Goal: Task Accomplishment & Management: Manage account settings

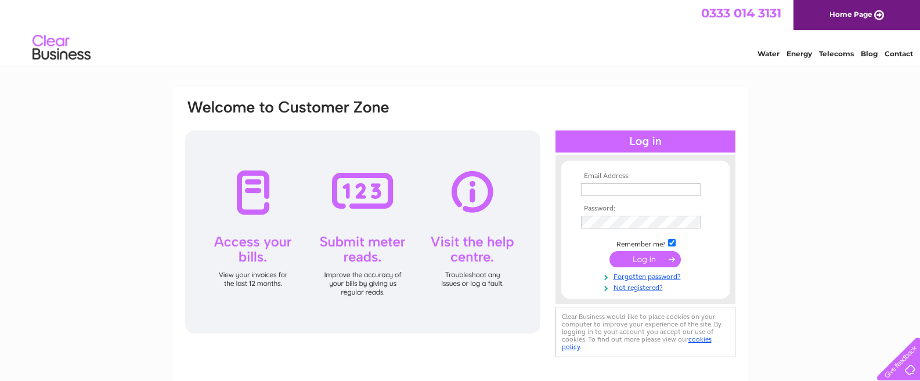
click at [606, 192] on input "text" at bounding box center [641, 189] width 120 height 13
type input "info@thehijabworld.com"
click at [638, 262] on input "submit" at bounding box center [645, 259] width 71 height 16
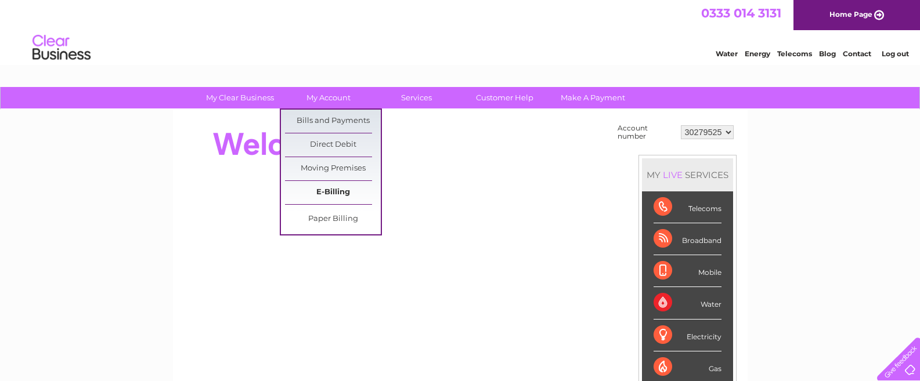
click at [336, 195] on link "E-Billing" at bounding box center [333, 192] width 96 height 23
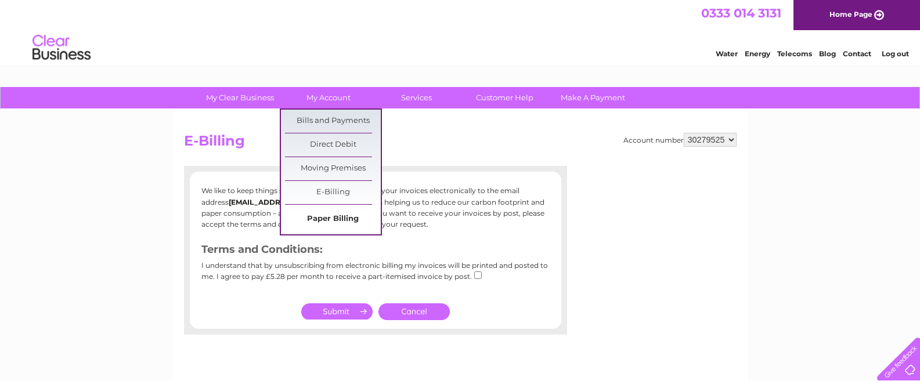
click at [335, 221] on link "Paper Billing" at bounding box center [333, 219] width 96 height 23
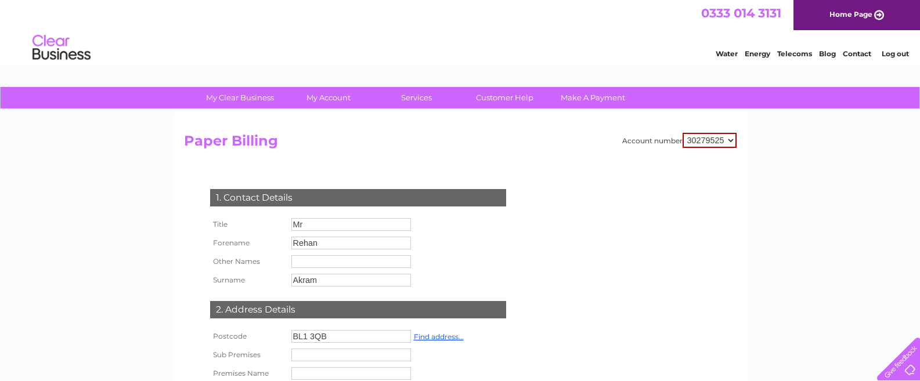
click at [732, 141] on select "30279525" at bounding box center [710, 140] width 54 height 15
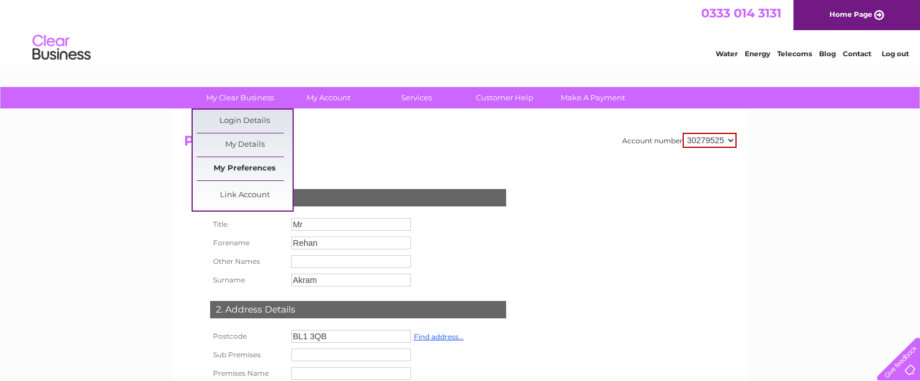
click at [248, 168] on link "My Preferences" at bounding box center [245, 168] width 96 height 23
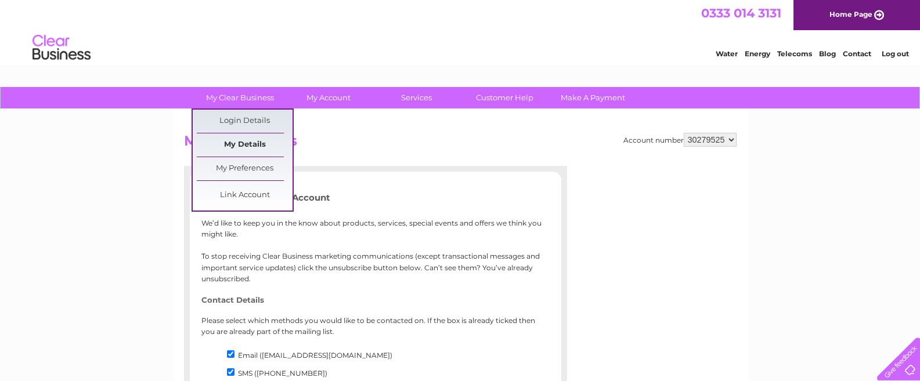
click at [241, 141] on link "My Details" at bounding box center [245, 145] width 96 height 23
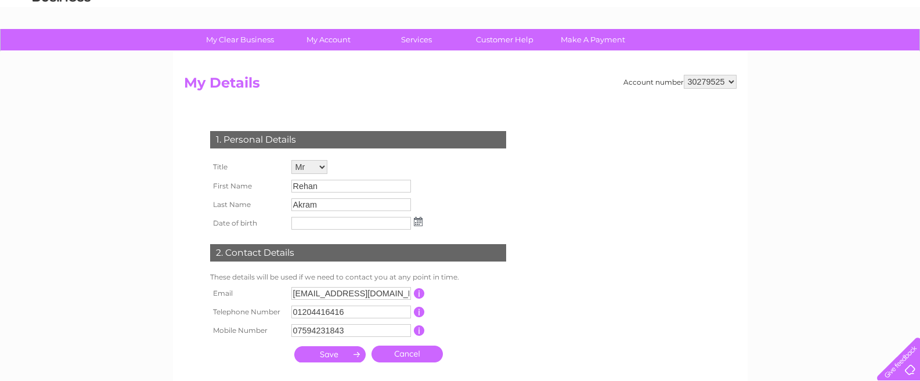
scroll to position [88, 0]
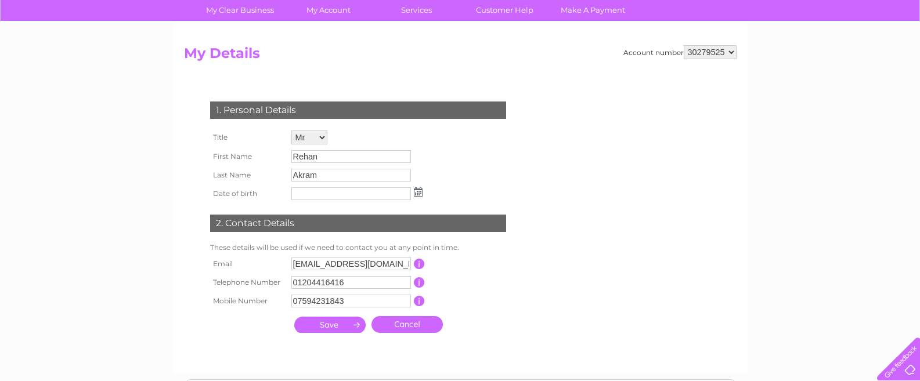
click at [323, 158] on input "Rehan" at bounding box center [351, 156] width 120 height 13
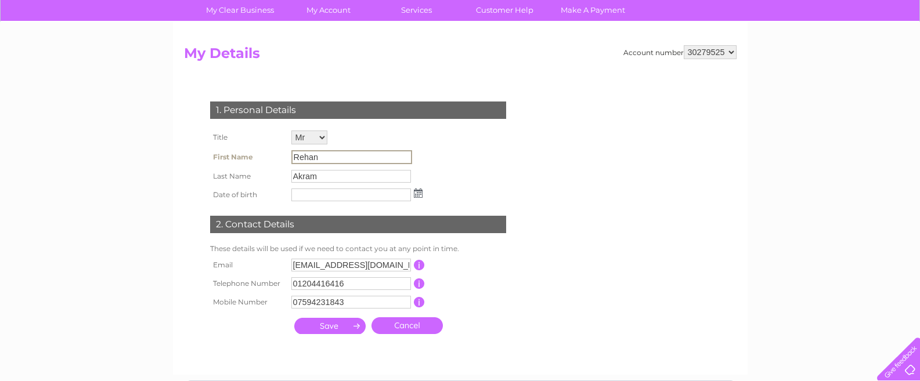
click at [331, 154] on input "Rehan" at bounding box center [351, 157] width 121 height 14
drag, startPoint x: 295, startPoint y: 157, endPoint x: 325, endPoint y: 157, distance: 29.6
click at [325, 157] on input "Rehan" at bounding box center [351, 157] width 121 height 14
click at [189, 180] on div "1. Personal Details Title Mr Mrs Ms Miss Dr Rev Prof Other First Name Rehan Las…" at bounding box center [360, 215] width 353 height 250
click at [325, 159] on input "Rehan" at bounding box center [351, 157] width 121 height 14
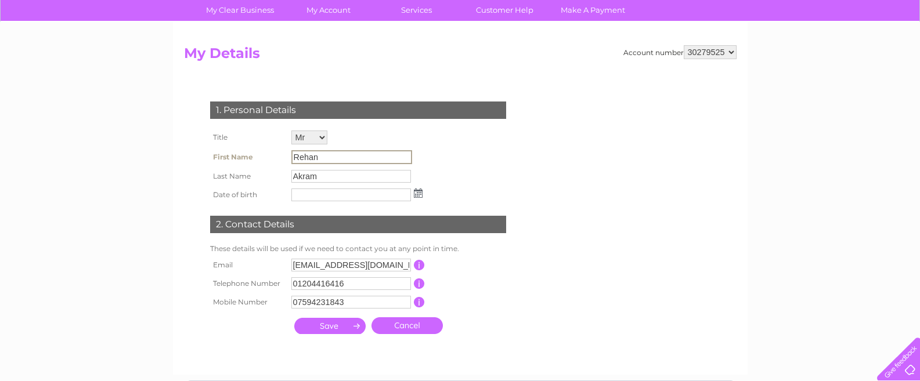
click at [325, 156] on input "Rehan" at bounding box center [351, 157] width 121 height 14
click at [506, 180] on div "1. Personal Details Title Mr Mrs Ms Miss Dr Rev Prof Other First Name Rehan Las…" at bounding box center [360, 215] width 353 height 250
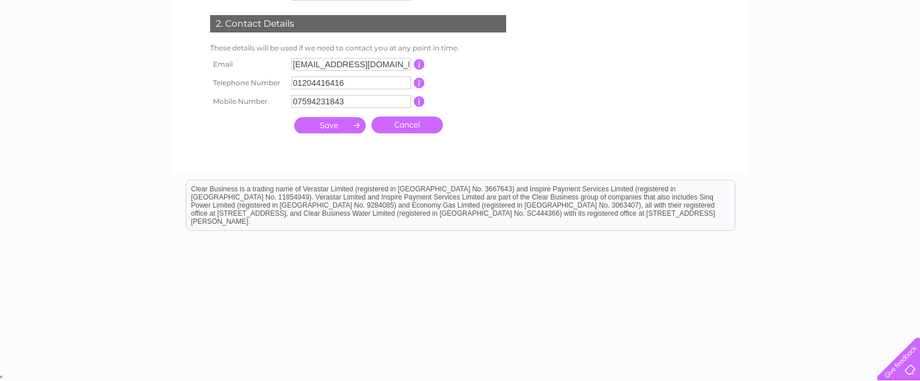
scroll to position [0, 0]
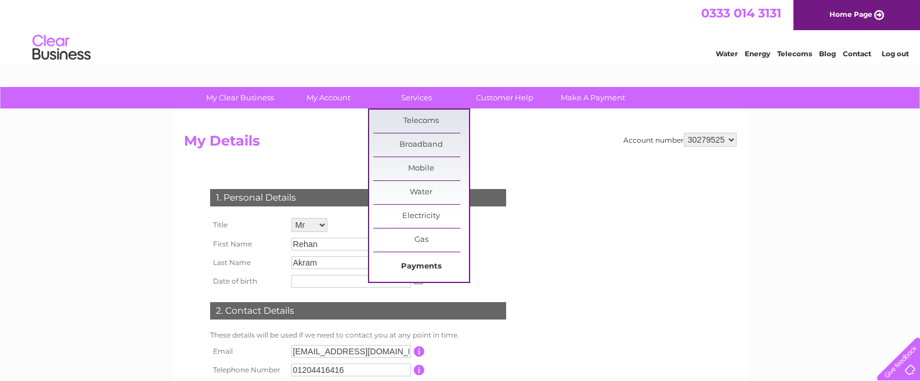
click at [420, 265] on link "Payments" at bounding box center [421, 266] width 96 height 23
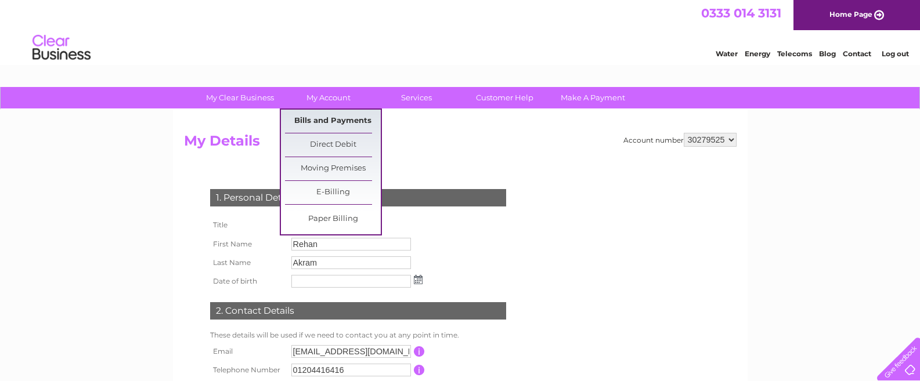
click at [319, 118] on link "Bills and Payments" at bounding box center [333, 121] width 96 height 23
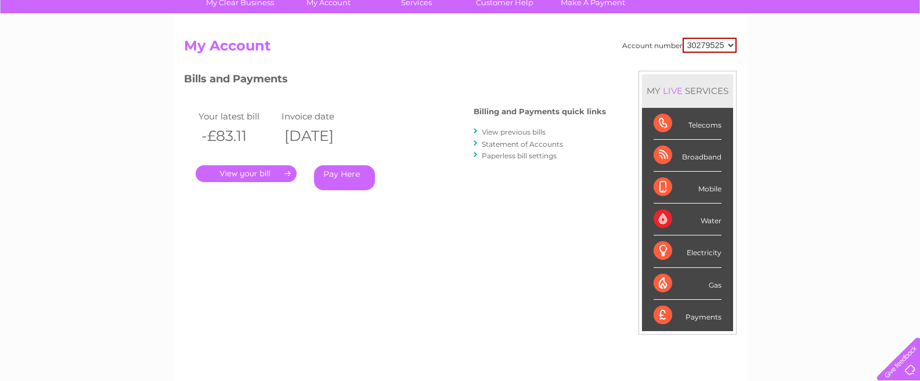
scroll to position [95, 0]
click at [249, 176] on link "." at bounding box center [246, 174] width 101 height 17
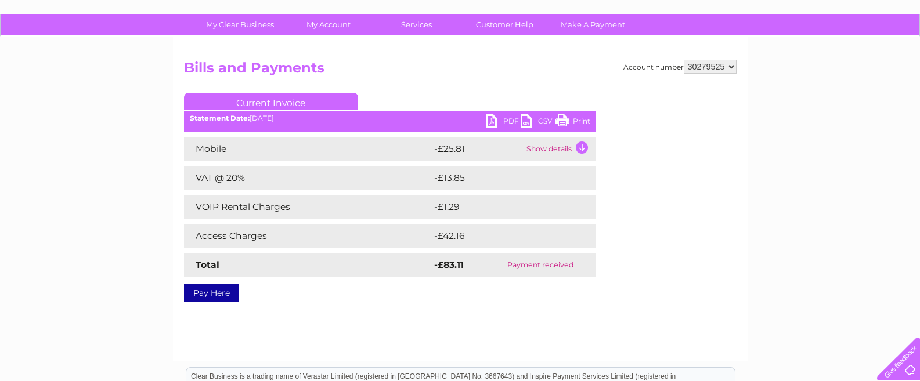
scroll to position [13, 0]
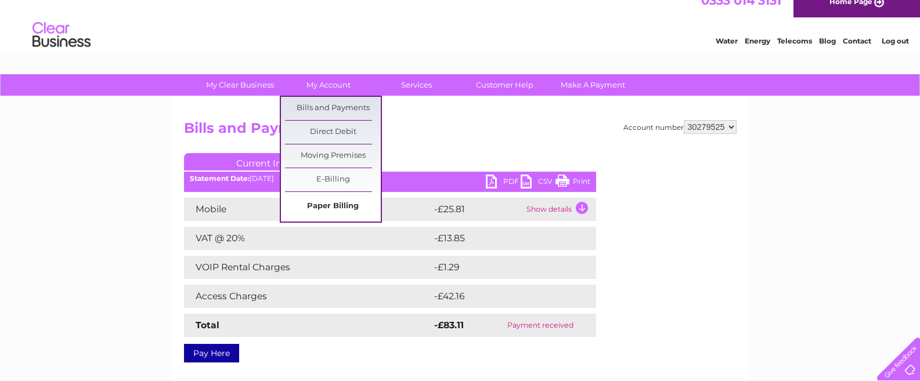
click at [332, 202] on link "Paper Billing" at bounding box center [333, 206] width 96 height 23
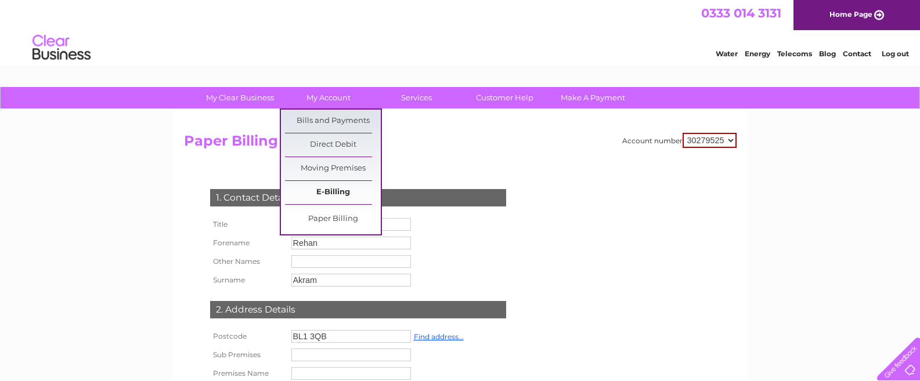
click at [322, 195] on link "E-Billing" at bounding box center [333, 192] width 96 height 23
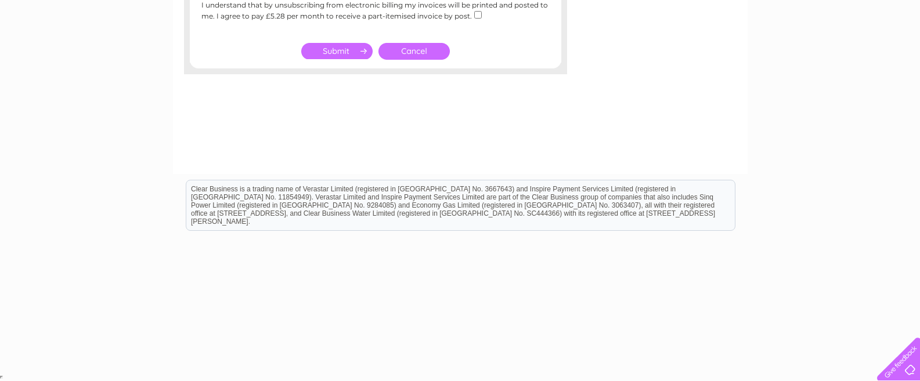
scroll to position [262, 0]
click at [237, 93] on div "Account number 30279525 E-Billing We like to keep things simple. You currently …" at bounding box center [460, 11] width 575 height 325
click at [440, 116] on div "Account number 30279525 E-Billing We like to keep things simple. You currently …" at bounding box center [460, 11] width 575 height 325
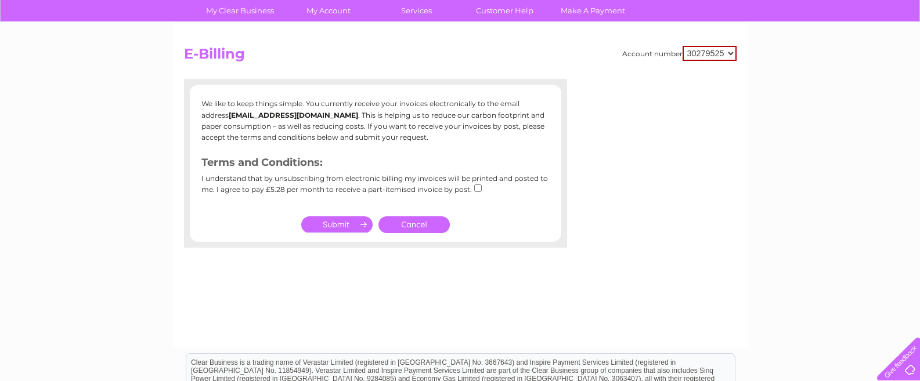
scroll to position [75, 0]
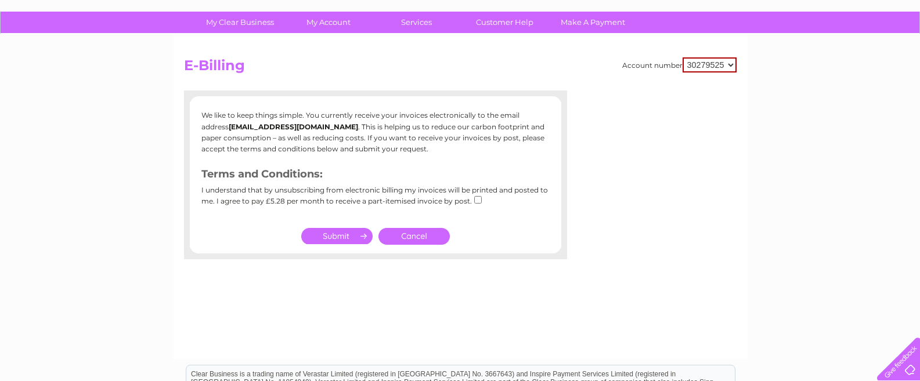
click at [478, 203] on input "checkbox" at bounding box center [478, 200] width 8 height 8
click at [477, 201] on input "checkbox" at bounding box center [478, 200] width 8 height 8
checkbox input "false"
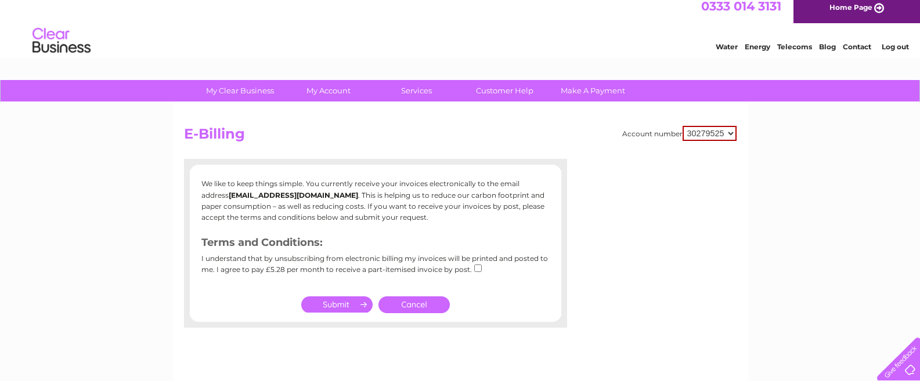
scroll to position [0, 0]
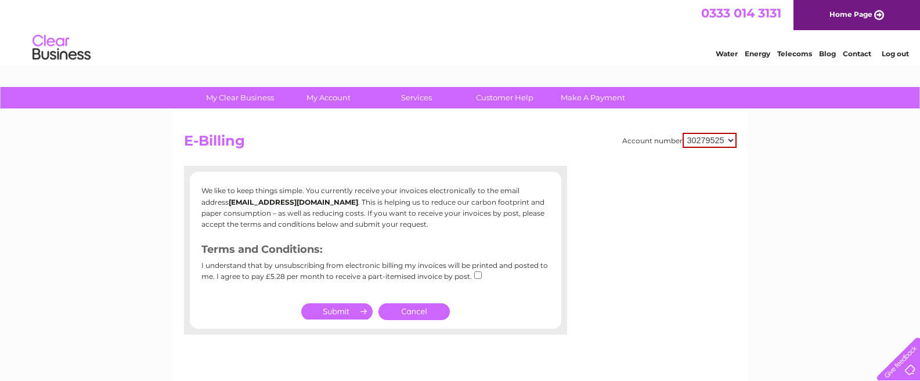
click at [730, 142] on select "30279525" at bounding box center [710, 140] width 54 height 15
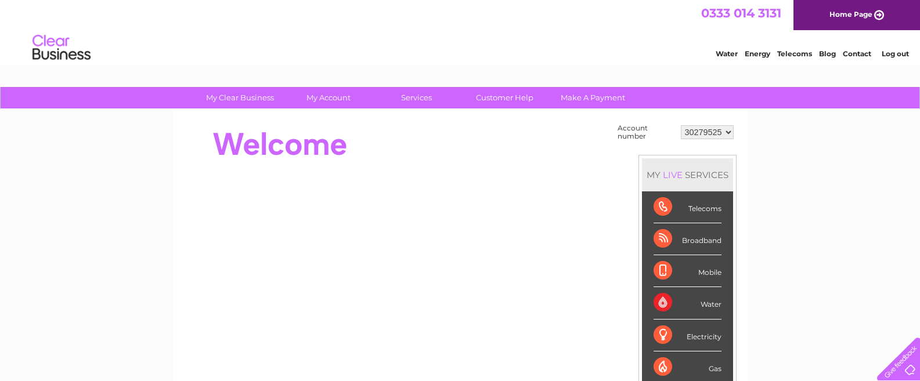
click at [729, 134] on select "30279525" at bounding box center [707, 132] width 53 height 14
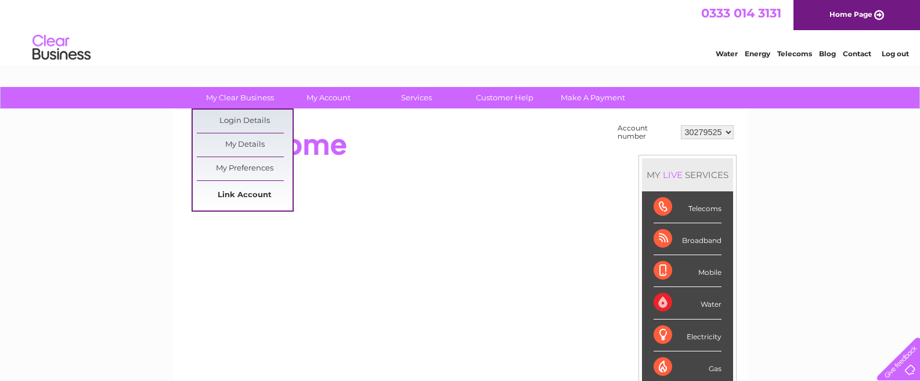
click at [235, 195] on link "Link Account" at bounding box center [245, 195] width 96 height 23
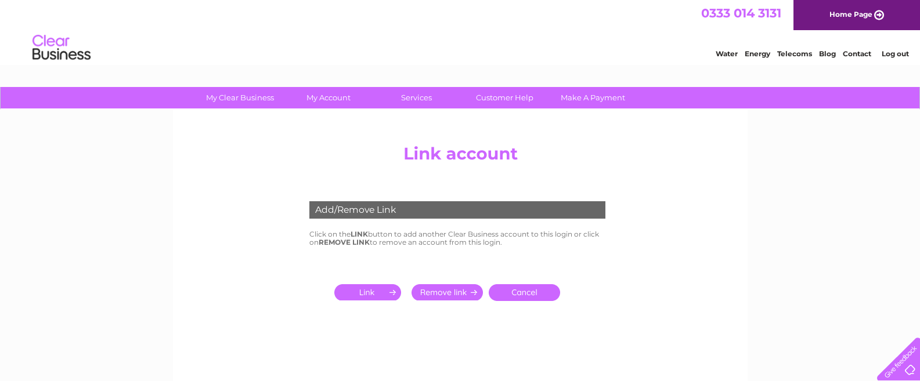
click at [364, 293] on input "submit" at bounding box center [369, 292] width 71 height 16
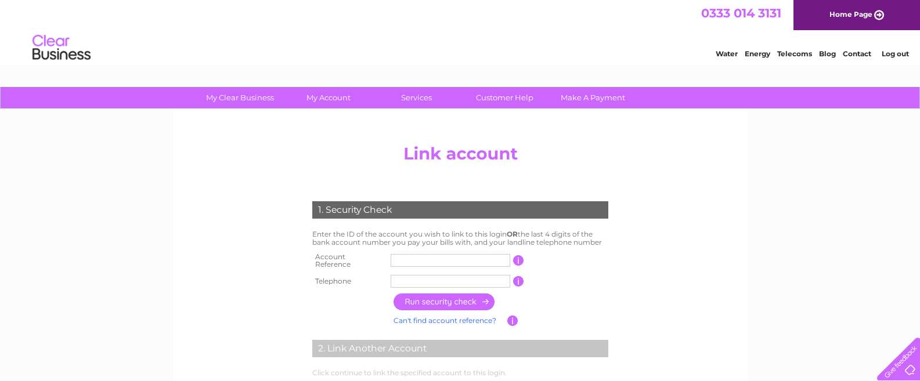
click at [408, 257] on input "text" at bounding box center [451, 260] width 120 height 13
click at [412, 257] on input "text" at bounding box center [451, 260] width 120 height 13
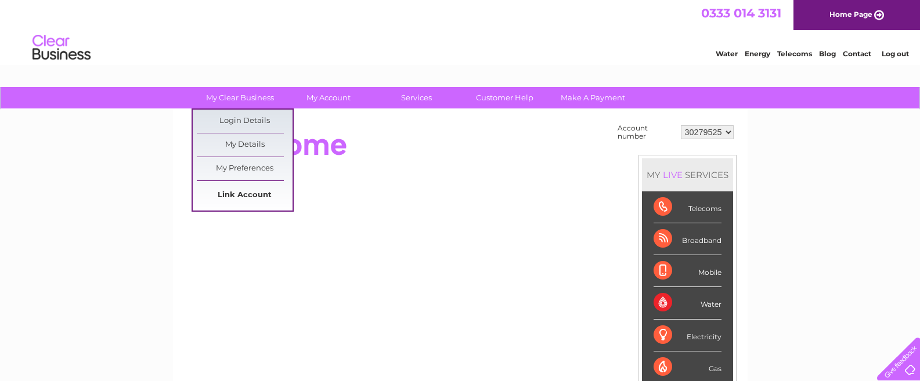
click at [244, 193] on link "Link Account" at bounding box center [245, 195] width 96 height 23
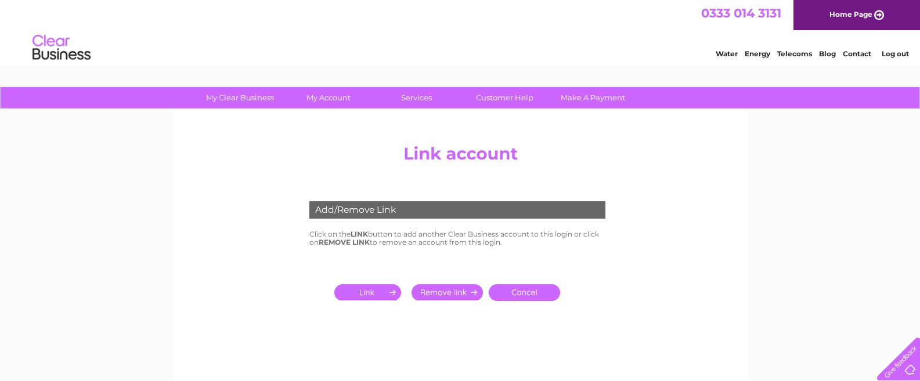
click at [365, 295] on input "submit" at bounding box center [369, 292] width 71 height 16
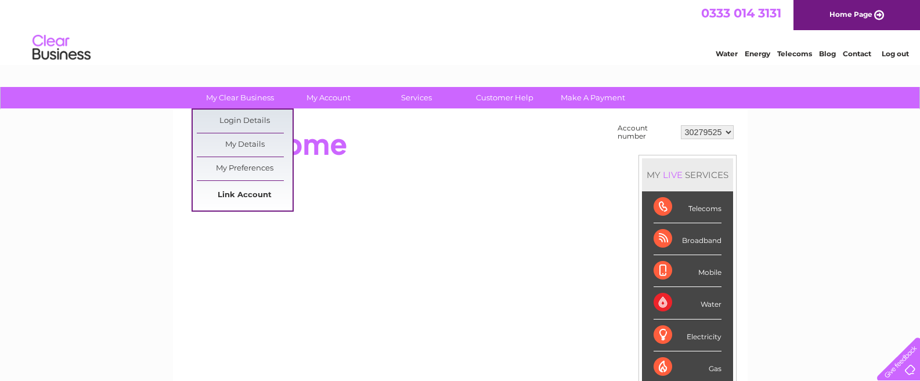
click at [243, 201] on link "Link Account" at bounding box center [245, 195] width 96 height 23
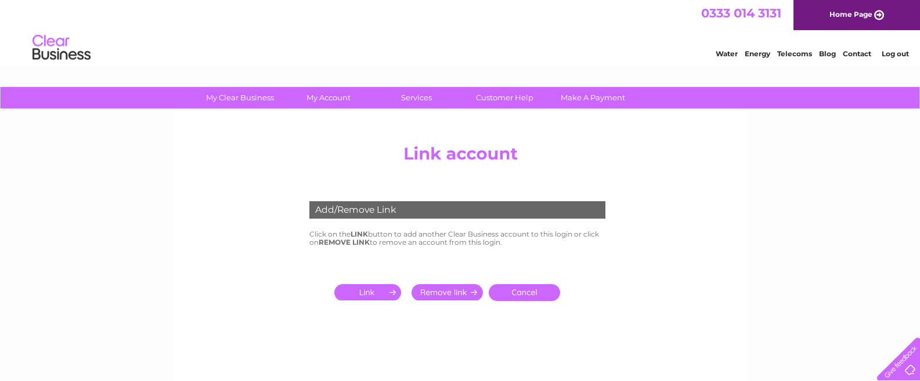
click at [365, 298] on input "submit" at bounding box center [369, 292] width 71 height 16
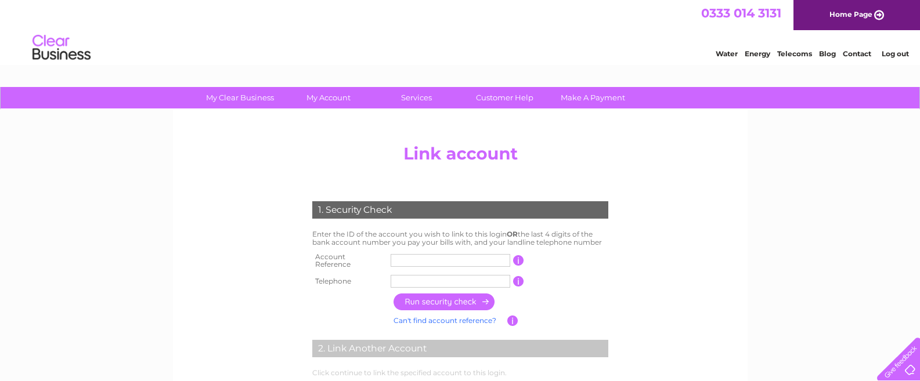
click at [406, 259] on input "text" at bounding box center [451, 260] width 120 height 13
type input "30322516"
click at [405, 278] on input "text" at bounding box center [451, 281] width 120 height 13
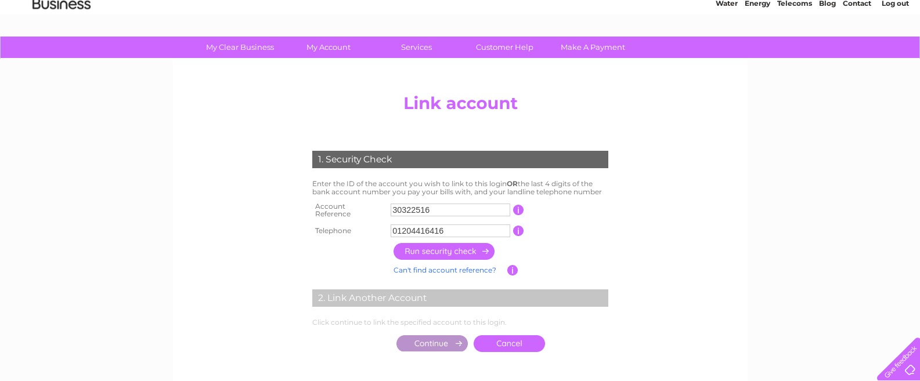
scroll to position [77, 0]
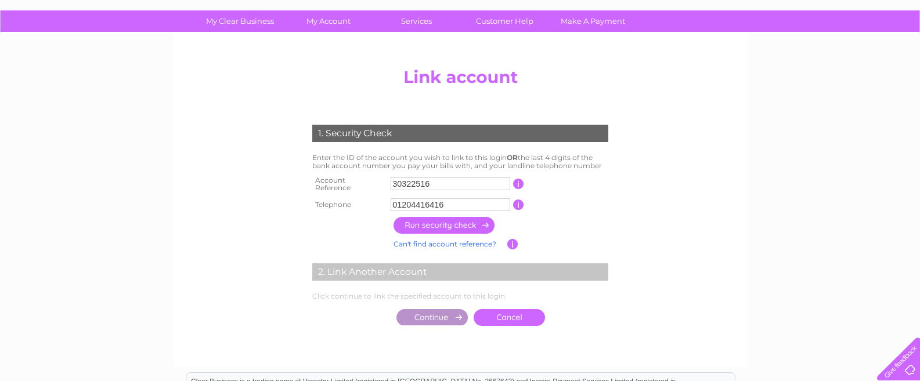
type input "01204416416"
click at [448, 221] on input "button" at bounding box center [445, 225] width 102 height 17
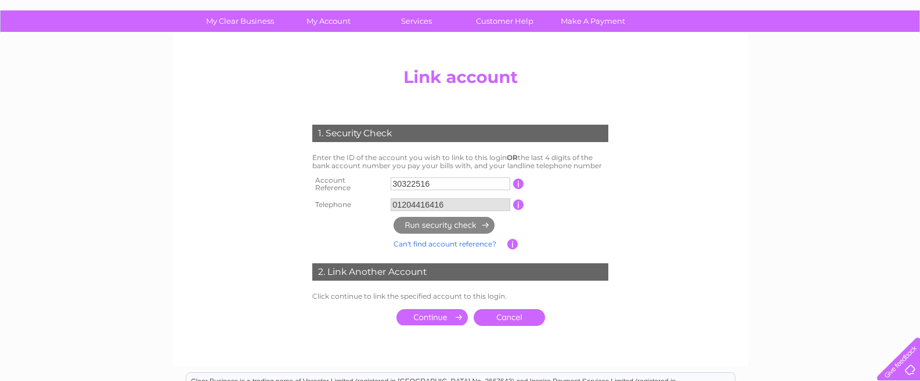
click at [426, 317] on input "submit" at bounding box center [432, 317] width 71 height 16
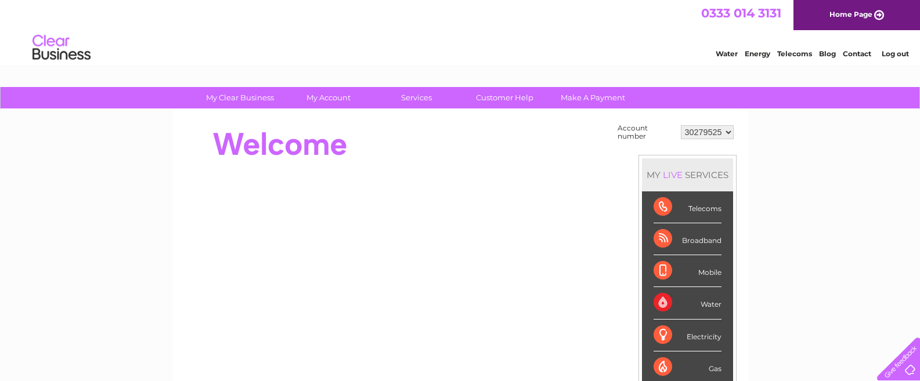
click at [729, 134] on select "30279525 30322516" at bounding box center [707, 132] width 53 height 14
select select "30322516"
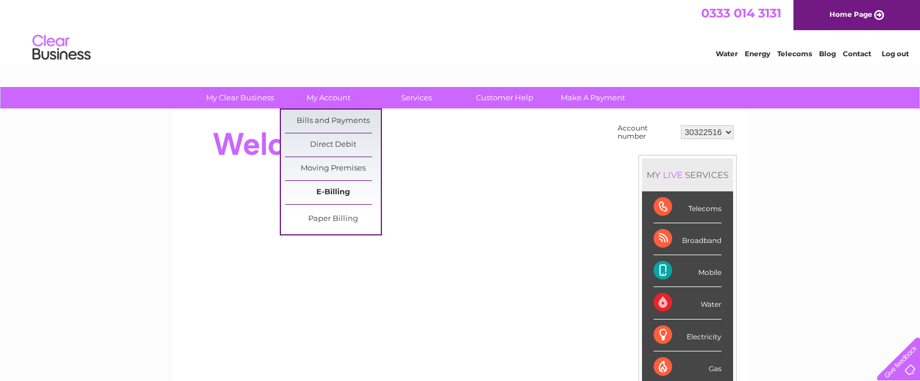
click at [333, 192] on link "E-Billing" at bounding box center [333, 192] width 96 height 23
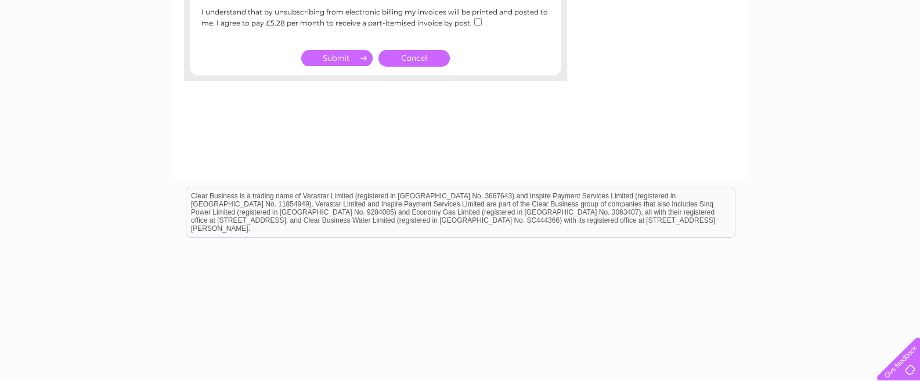
scroll to position [26, 0]
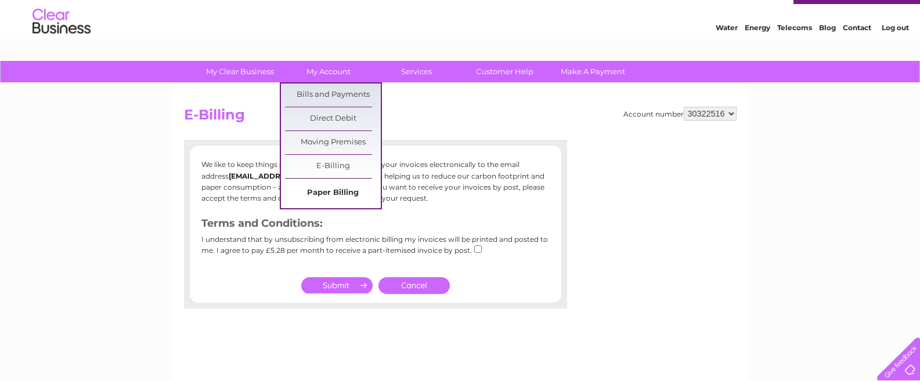
click at [352, 189] on link "Paper Billing" at bounding box center [333, 193] width 96 height 23
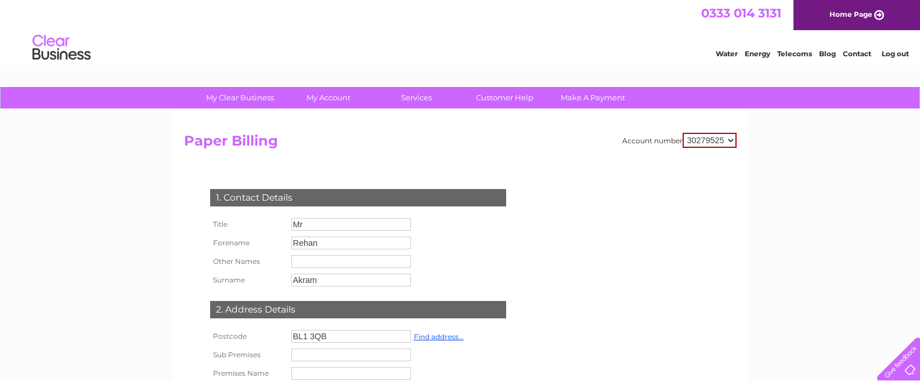
click at [729, 140] on select "30279525 30322516" at bounding box center [710, 140] width 54 height 15
select select "30322516"
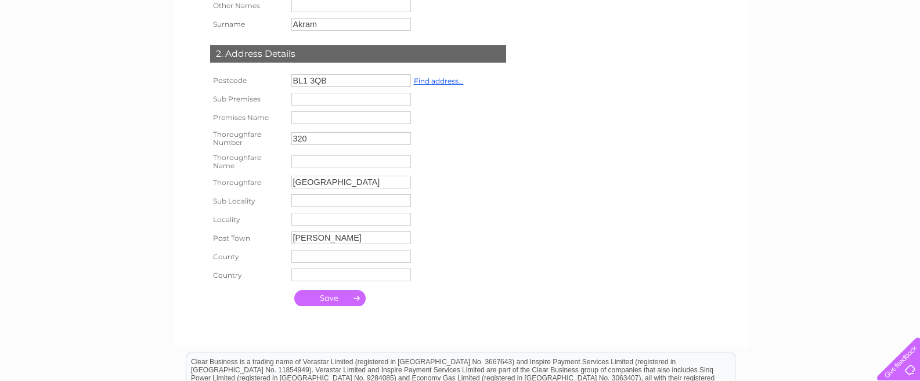
scroll to position [244, 0]
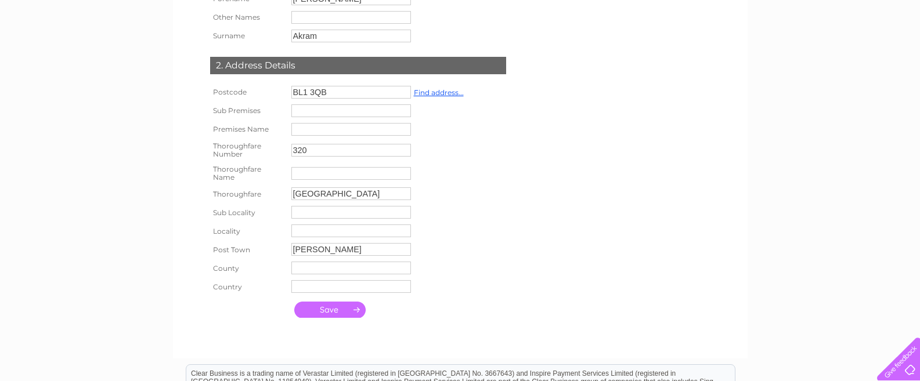
click at [331, 251] on input "Bolton" at bounding box center [351, 249] width 120 height 13
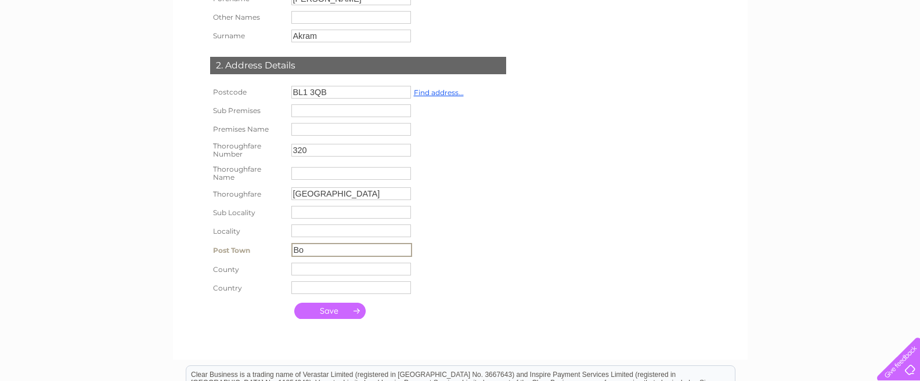
type input "B"
click at [363, 196] on input "Halliwell Road" at bounding box center [351, 195] width 121 height 14
type input "H"
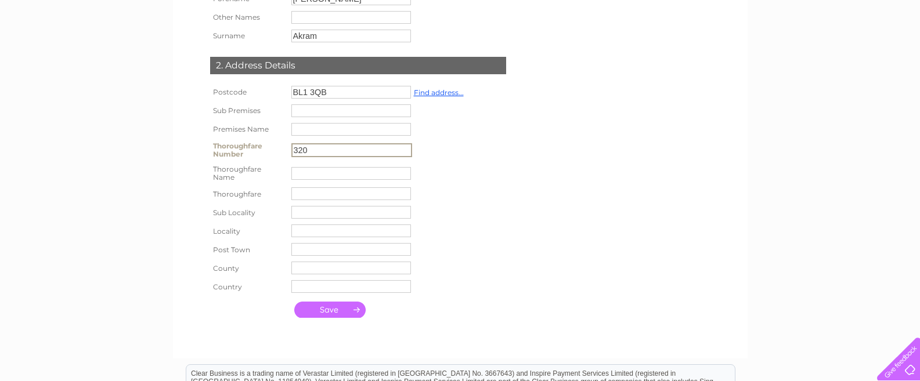
click at [325, 149] on input "320" at bounding box center [351, 150] width 121 height 14
type input "3"
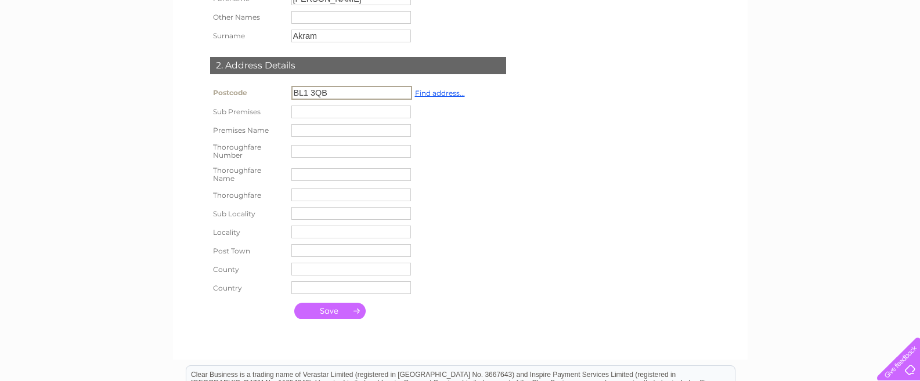
click at [341, 93] on input "BL1 3QB" at bounding box center [351, 93] width 121 height 14
type input "B"
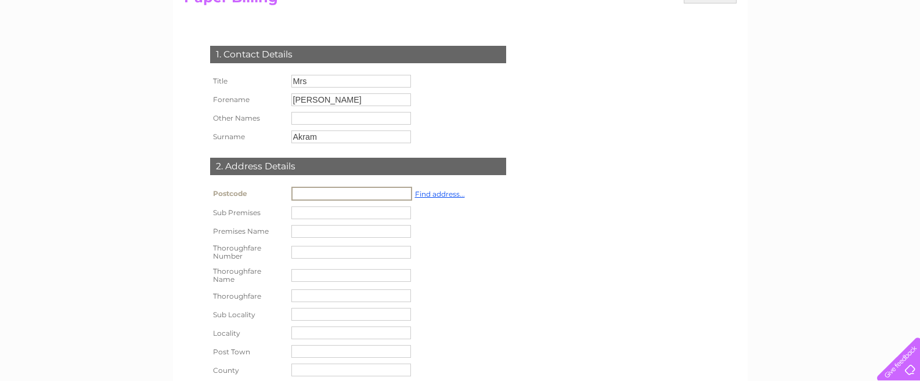
scroll to position [142, 0]
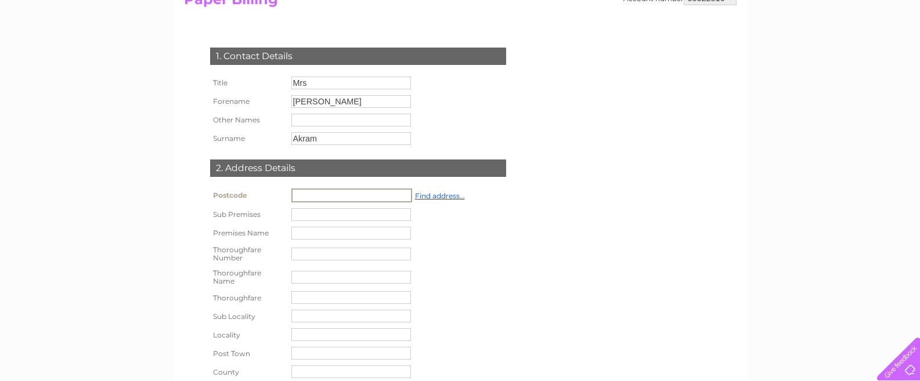
type input "Enter postcode..."
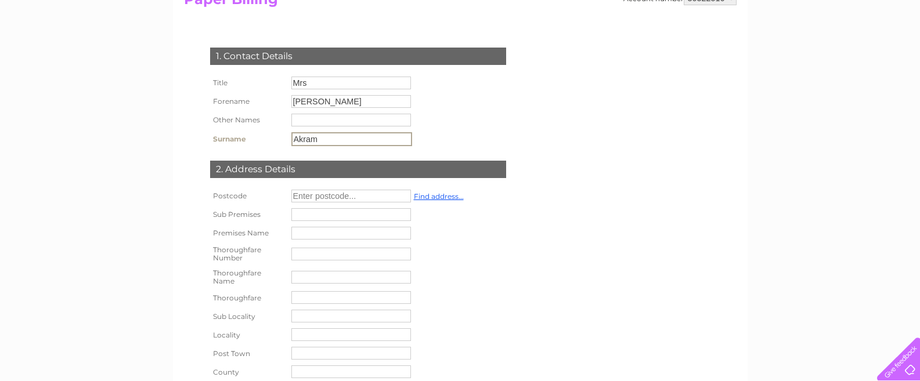
click at [340, 141] on input "Akram" at bounding box center [351, 139] width 121 height 14
type input "A"
click at [338, 102] on input "Rehana" at bounding box center [351, 101] width 120 height 13
type input "R"
click at [331, 89] on input "Mrs" at bounding box center [351, 83] width 120 height 13
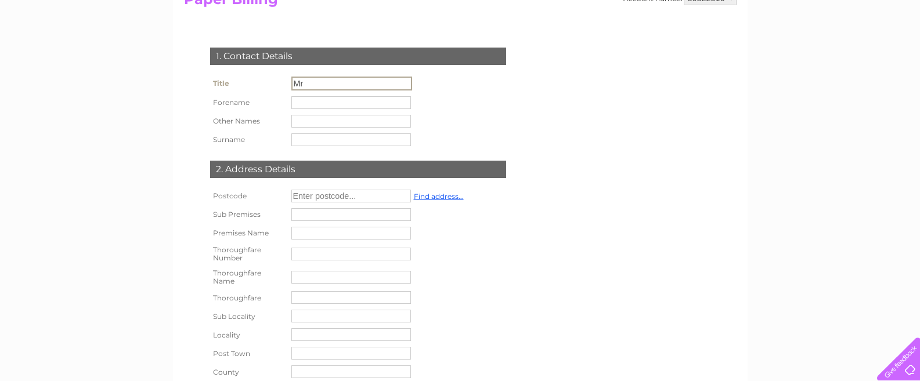
type input "M"
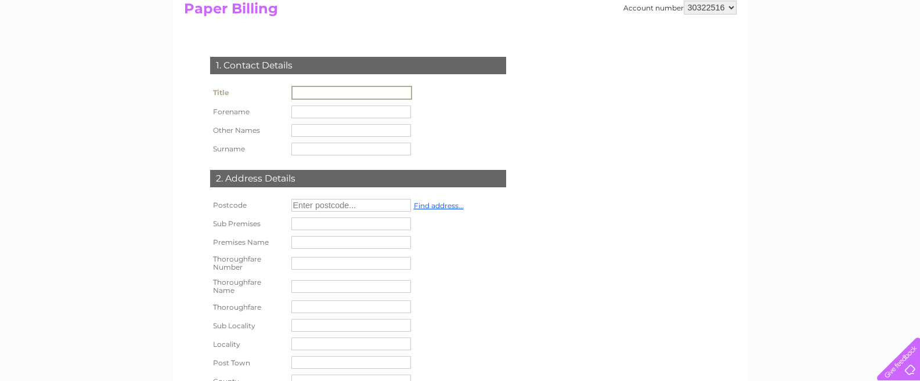
scroll to position [229, 0]
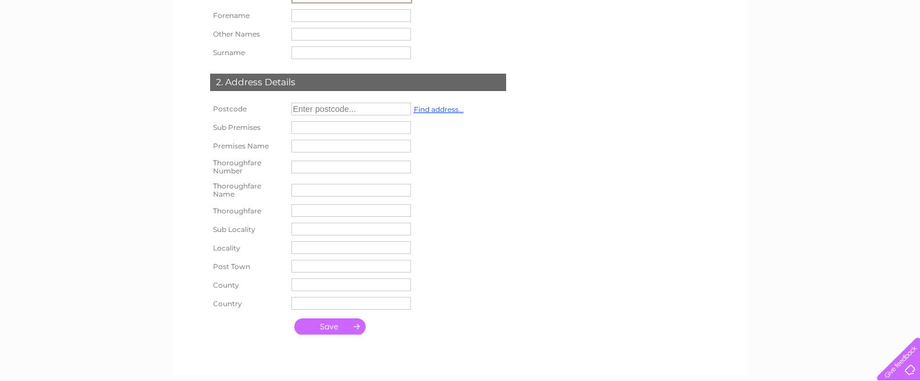
click at [335, 329] on input "submit" at bounding box center [329, 327] width 71 height 16
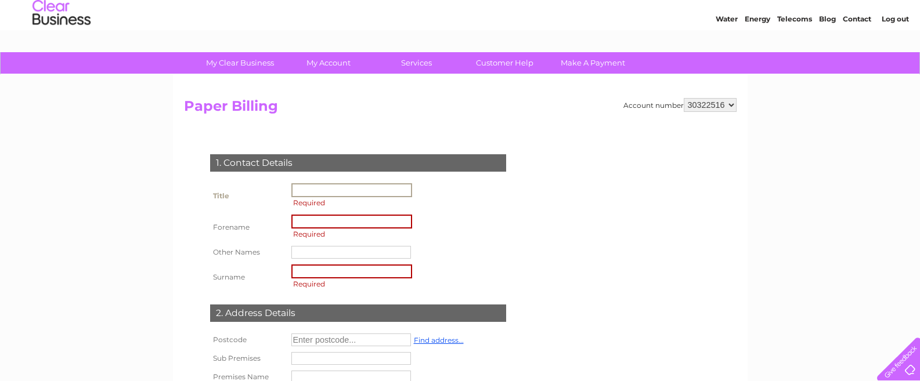
scroll to position [0, 0]
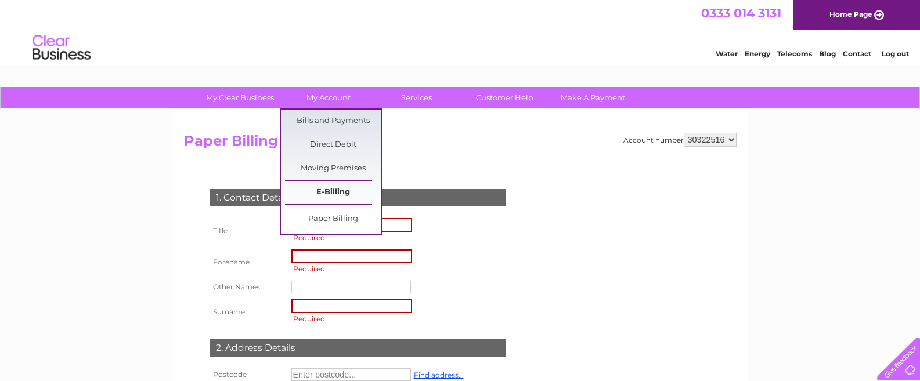
click at [331, 189] on link "E-Billing" at bounding box center [333, 192] width 96 height 23
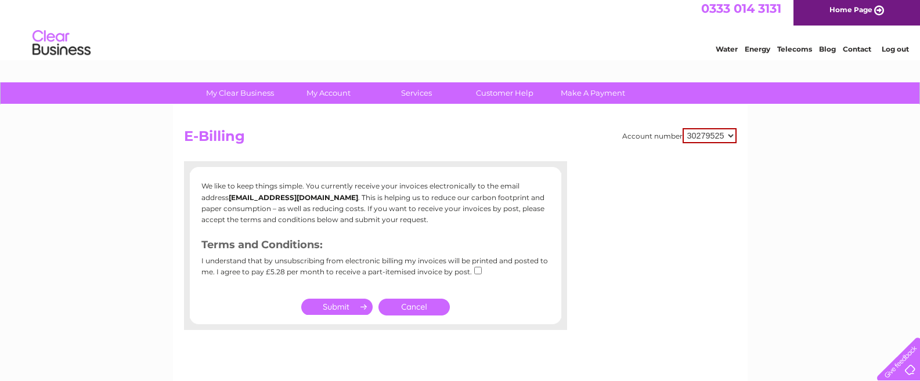
scroll to position [24, 0]
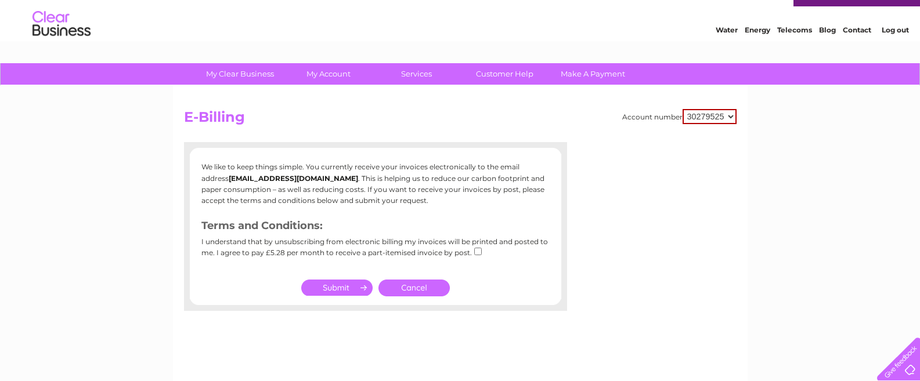
click at [415, 290] on link "Cancel" at bounding box center [414, 288] width 71 height 17
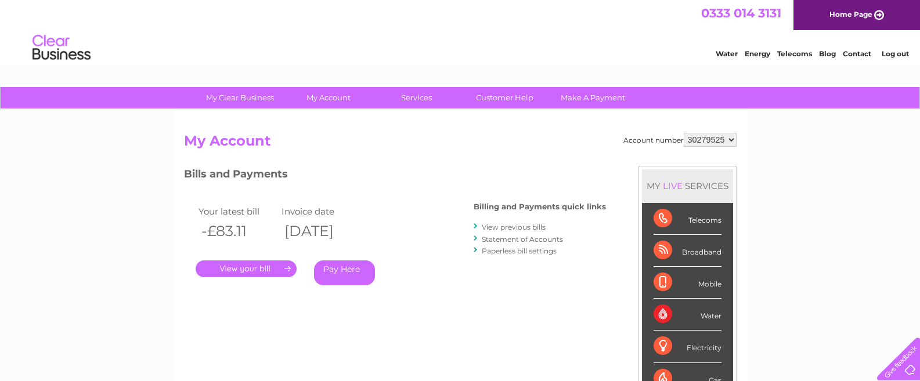
click at [525, 254] on link "Paperless bill settings" at bounding box center [519, 251] width 75 height 9
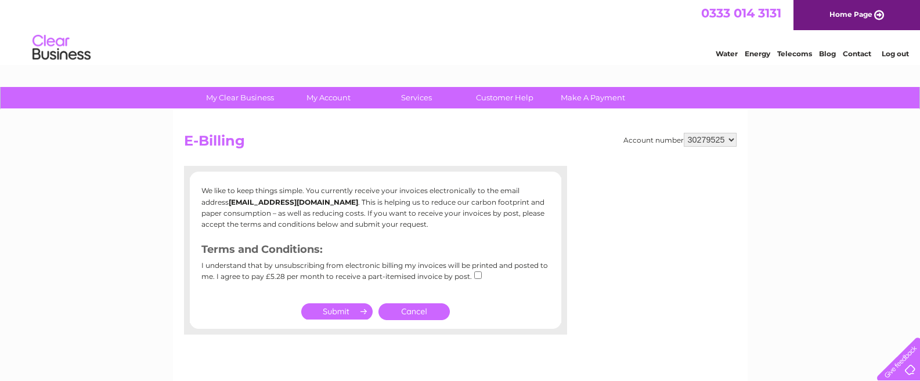
click at [729, 141] on select "30279525 30322516" at bounding box center [710, 140] width 53 height 14
click at [730, 143] on select "30279525 30322516" at bounding box center [710, 140] width 53 height 14
select select "30322516"
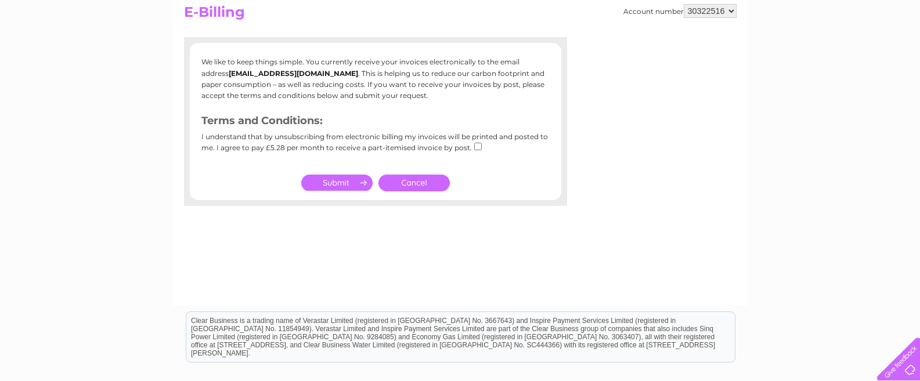
scroll to position [33, 0]
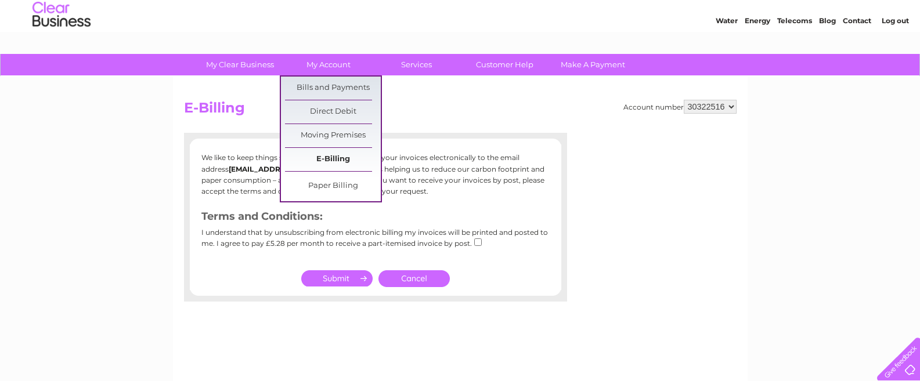
click at [323, 160] on link "E-Billing" at bounding box center [333, 159] width 96 height 23
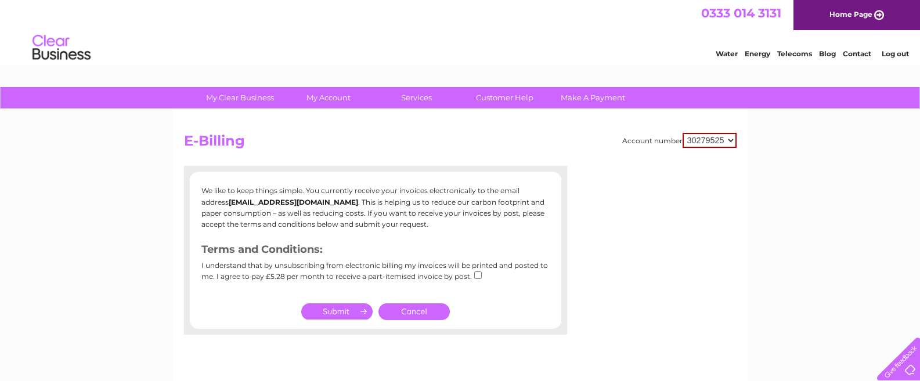
click at [732, 142] on select "30279525 30322516" at bounding box center [710, 140] width 54 height 15
select select "30322516"
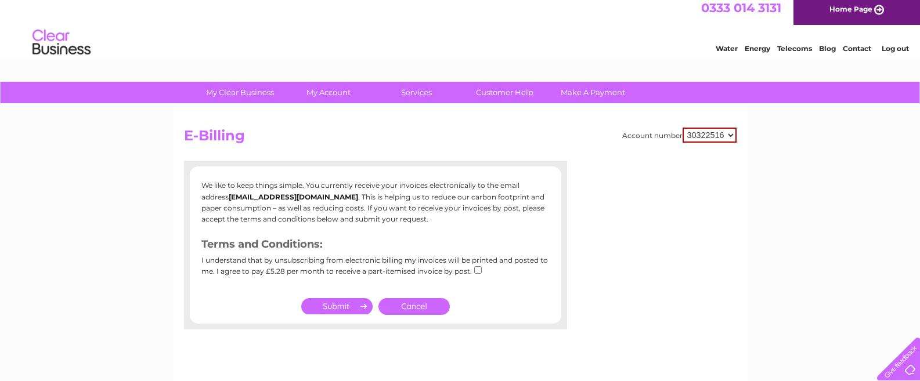
scroll to position [15, 0]
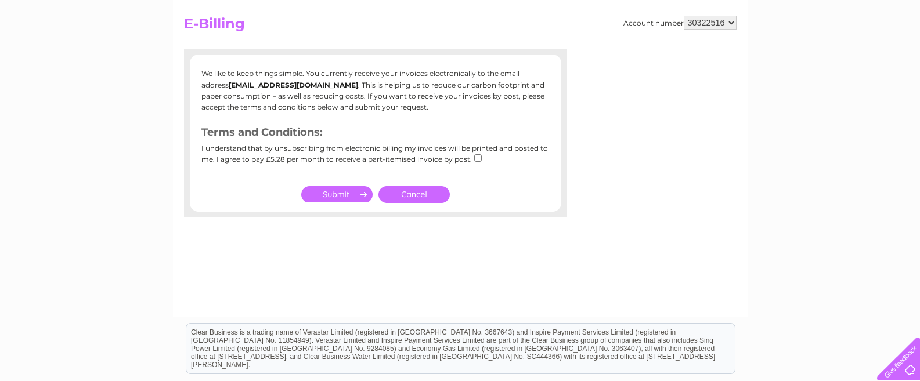
scroll to position [33, 0]
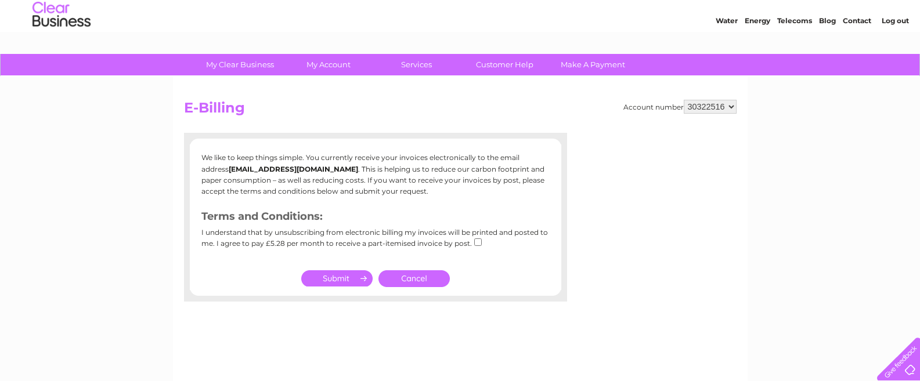
click at [71, 147] on div "My Clear Business Login Details My Details My Preferences Link Account My Accou…" at bounding box center [460, 327] width 920 height 546
click at [730, 105] on select "30279525 30322516" at bounding box center [710, 107] width 53 height 14
select select "30279525"
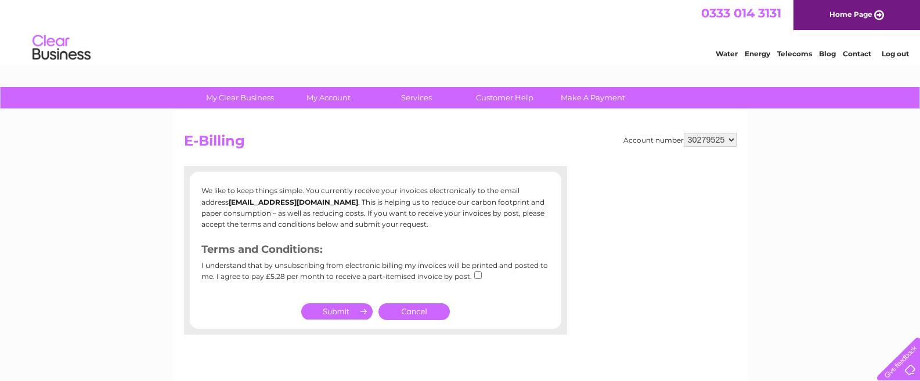
click at [730, 140] on select "30279525 30322516" at bounding box center [710, 140] width 53 height 14
select select "30322516"
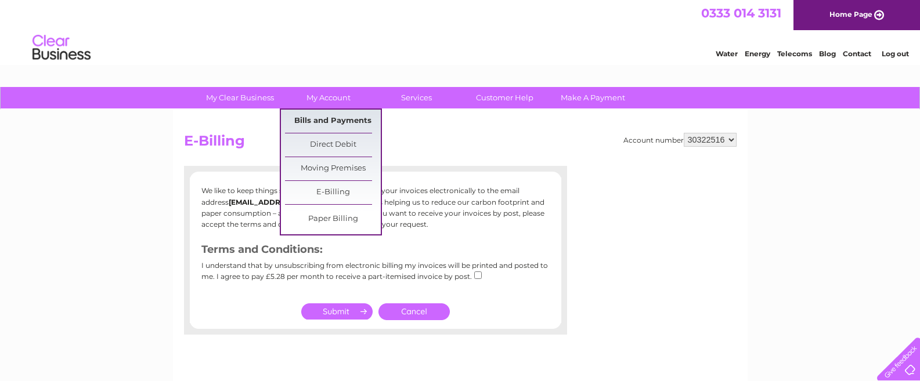
click at [332, 118] on link "Bills and Payments" at bounding box center [333, 121] width 96 height 23
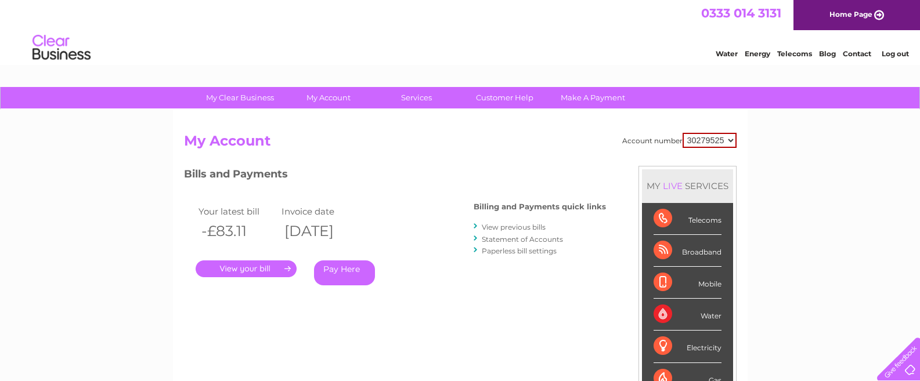
click at [731, 142] on select "30279525 30322516" at bounding box center [710, 140] width 54 height 15
select select "30322516"
click at [464, 169] on h3 "Bills and Payments" at bounding box center [395, 176] width 422 height 20
click at [390, 171] on h3 "Bills and Payments" at bounding box center [395, 176] width 422 height 20
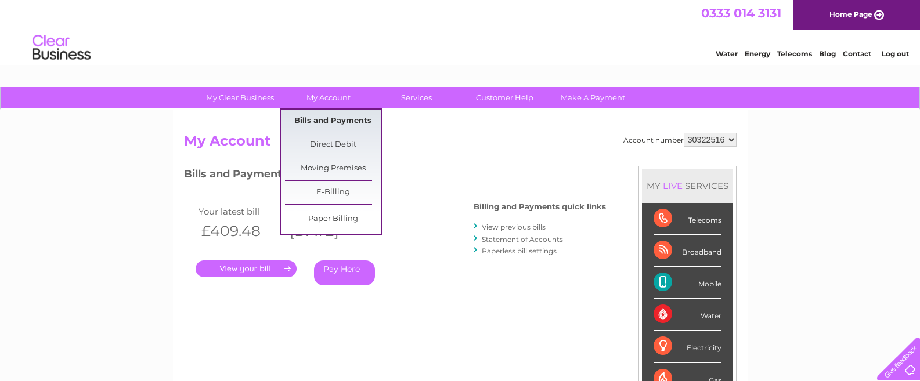
click at [336, 115] on link "Bills and Payments" at bounding box center [333, 121] width 96 height 23
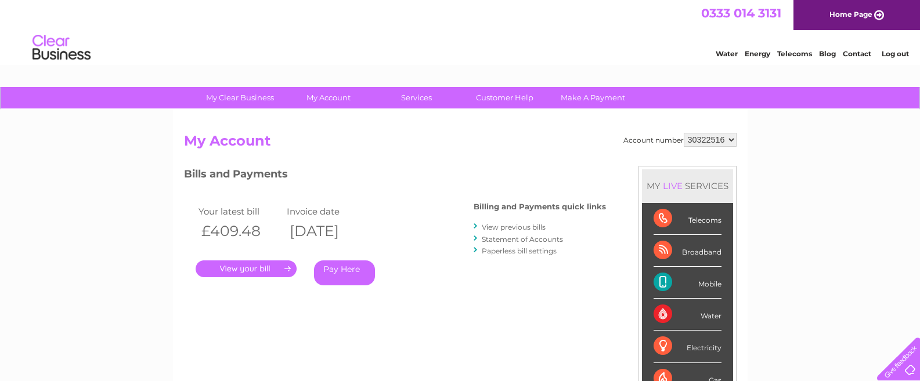
click at [506, 254] on link "Paperless bill settings" at bounding box center [519, 251] width 75 height 9
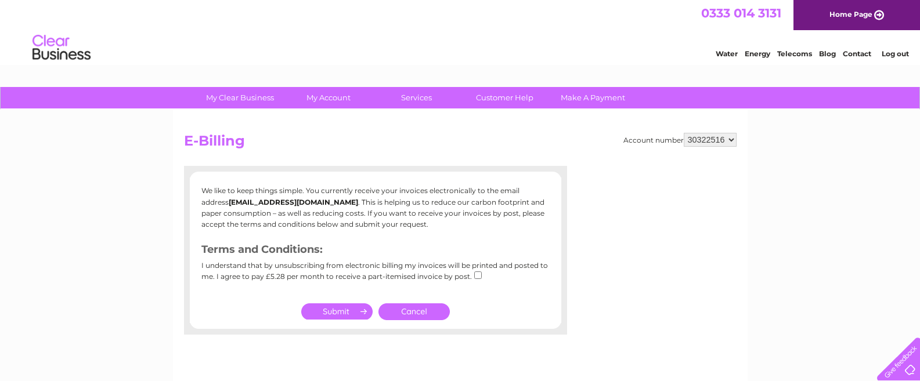
click at [729, 140] on select "30279525 30322516" at bounding box center [710, 140] width 53 height 14
select select "30279525"
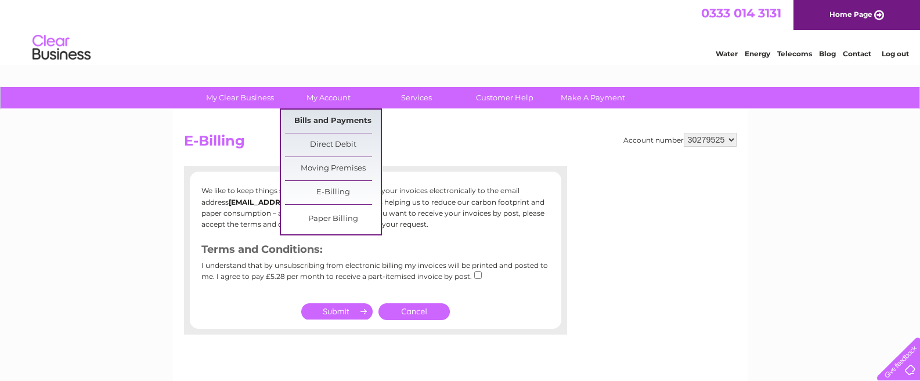
click at [337, 115] on link "Bills and Payments" at bounding box center [333, 121] width 96 height 23
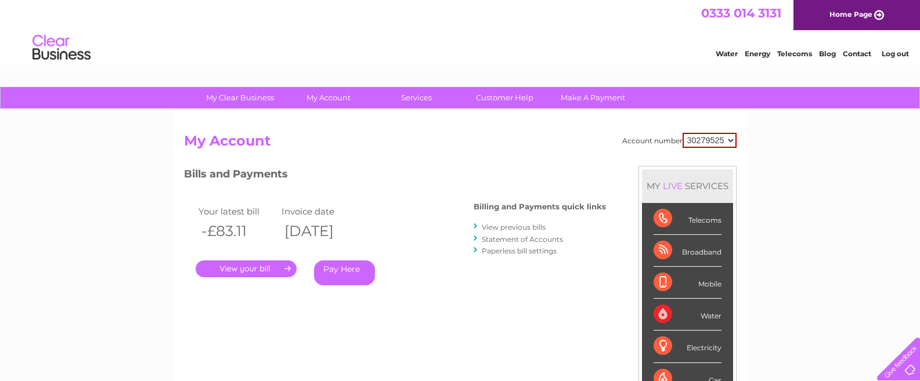
click at [499, 253] on link "Paperless bill settings" at bounding box center [519, 251] width 75 height 9
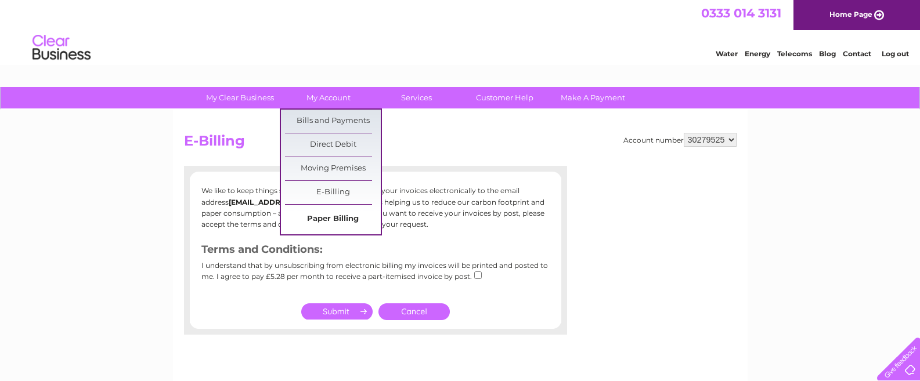
click at [337, 221] on link "Paper Billing" at bounding box center [333, 219] width 96 height 23
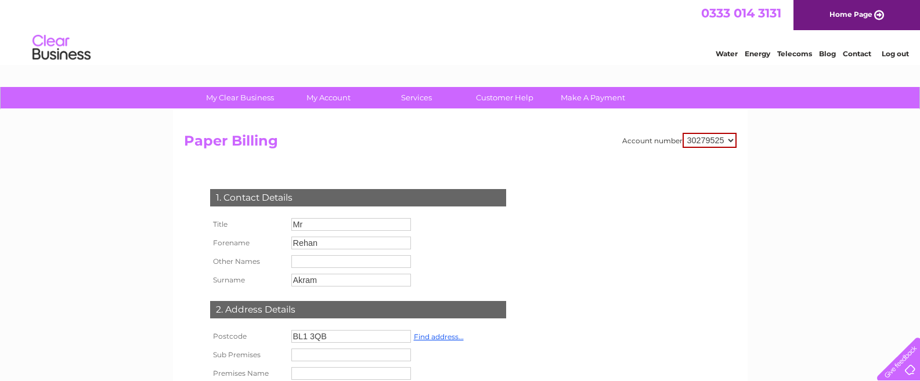
click at [730, 142] on select "30279525 30322516" at bounding box center [710, 140] width 54 height 15
select select "30322516"
click at [478, 142] on h2 "Paper Billing" at bounding box center [460, 144] width 553 height 22
click at [298, 41] on div "Water Energy Telecoms Blog Contact Log out" at bounding box center [460, 49] width 920 height 38
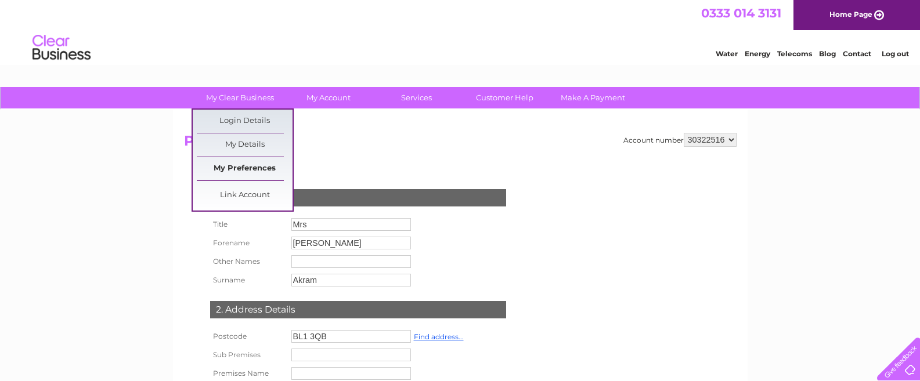
click at [244, 169] on link "My Preferences" at bounding box center [245, 168] width 96 height 23
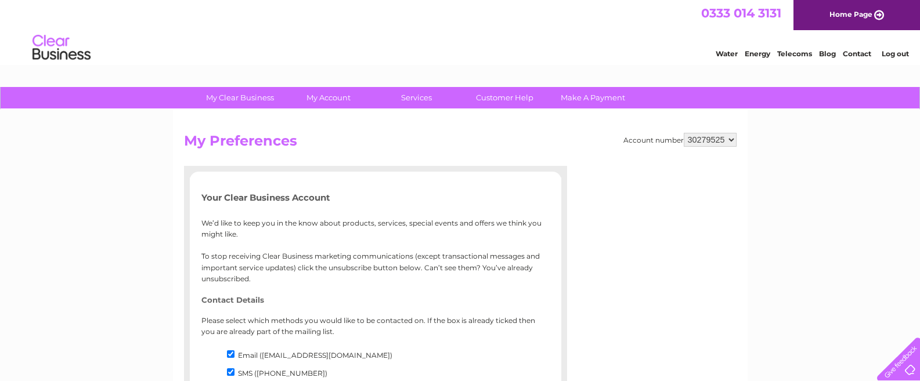
click at [732, 139] on select "30279525 30322516" at bounding box center [710, 140] width 53 height 14
select select "30322516"
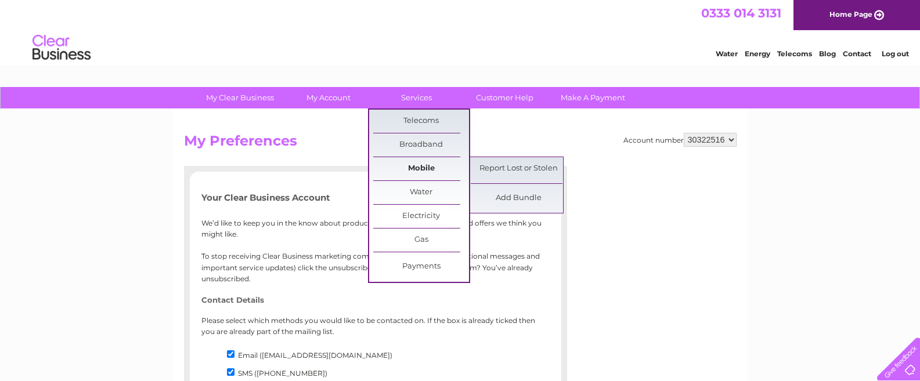
click at [420, 170] on link "Mobile" at bounding box center [421, 168] width 96 height 23
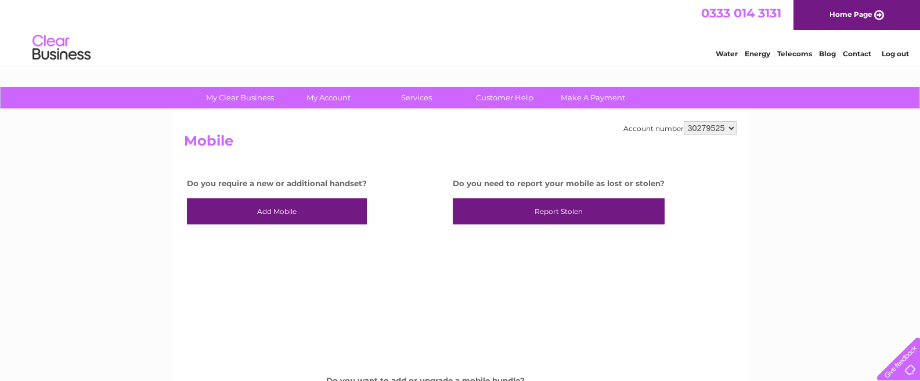
click at [731, 129] on select "30279525 30322516" at bounding box center [710, 128] width 53 height 14
select select "30322516"
